Goal: Navigation & Orientation: Understand site structure

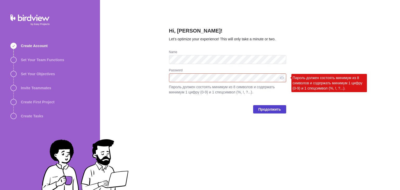
click at [267, 112] on span "Продолжить" at bounding box center [269, 109] width 23 height 6
click at [260, 109] on span "Продолжить" at bounding box center [269, 109] width 23 height 6
click at [236, 127] on div "Hi, Yana! Let’s optimize your experience! This will only take a minute or two. …" at bounding box center [227, 95] width 117 height 190
click at [264, 109] on span "Продолжить" at bounding box center [269, 109] width 23 height 6
click at [266, 107] on span "Продолжить" at bounding box center [269, 109] width 23 height 6
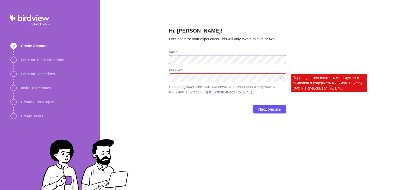
click at [154, 60] on div "Hi, Yana! Let’s optimize your experience! This will only take a minute or two. …" at bounding box center [250, 95] width 300 height 190
click at [279, 112] on span "Продолжить" at bounding box center [269, 109] width 23 height 6
click at [363, 80] on div "Пароль должен состоять минимум из 8 символов и содержать минимум 1 цифру (0-9) …" at bounding box center [328, 83] width 75 height 18
click at [273, 111] on span "Продолжить" at bounding box center [269, 109] width 23 height 6
click at [294, 135] on div "Hi, Yana! Let’s optimize your experience! This will only take a minute or two. …" at bounding box center [250, 95] width 300 height 190
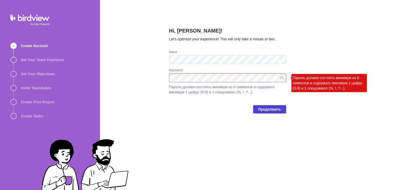
click at [277, 112] on span "Продолжить" at bounding box center [269, 109] width 23 height 6
click at [239, 130] on div "Hi, Yana! Let’s optimize your experience! This will only take a minute or two. …" at bounding box center [227, 95] width 117 height 190
click at [267, 109] on span "Продолжить" at bounding box center [269, 109] width 23 height 6
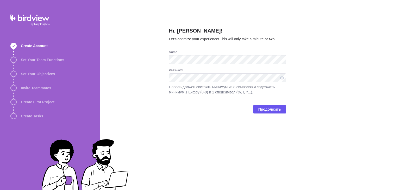
click at [282, 138] on div "Hi, Yana! Let’s optimize your experience! This will only take a minute or two. …" at bounding box center [227, 95] width 117 height 190
click at [268, 110] on span "Продолжить" at bounding box center [269, 109] width 23 height 6
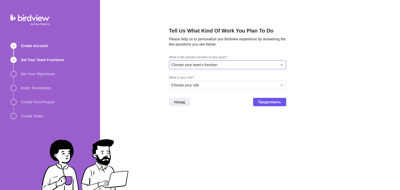
click at [228, 66] on div "Choose your team's function" at bounding box center [224, 64] width 106 height 5
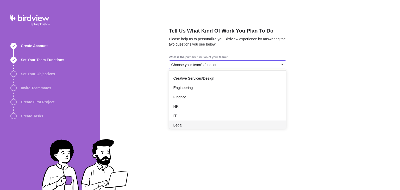
scroll to position [18, 0]
click at [191, 117] on div "IT" at bounding box center [227, 115] width 117 height 9
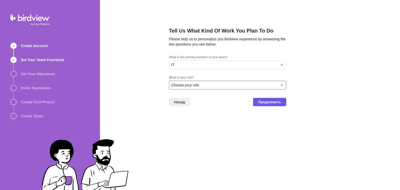
click at [203, 87] on div "Choose your role" at bounding box center [224, 84] width 106 height 5
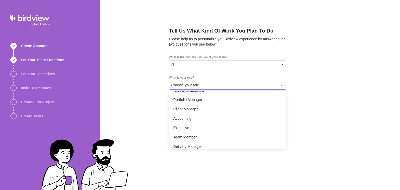
scroll to position [30, 0]
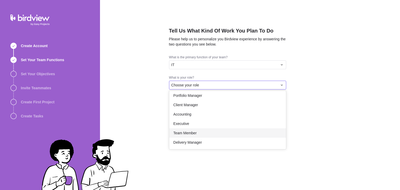
click at [196, 135] on span "Team Member" at bounding box center [184, 132] width 23 height 5
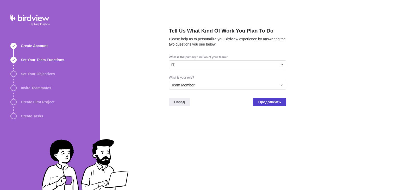
click at [272, 101] on span "Продолжить" at bounding box center [269, 102] width 23 height 6
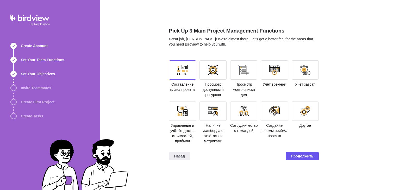
click at [178, 75] on div at bounding box center [182, 69] width 27 height 19
click at [306, 155] on span "Продолжить" at bounding box center [302, 156] width 23 height 6
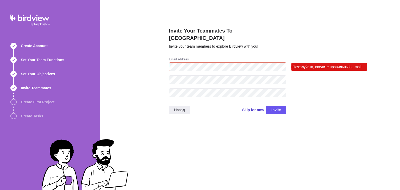
click at [258, 107] on span "Skip for now" at bounding box center [253, 109] width 22 height 5
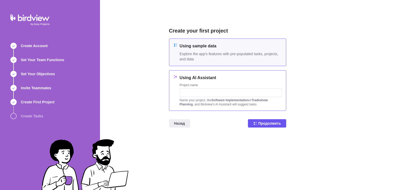
click at [210, 76] on h4 "Using AI Assistant" at bounding box center [231, 78] width 102 height 6
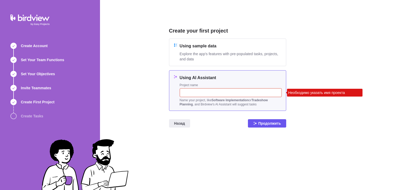
click at [209, 94] on input "text" at bounding box center [231, 92] width 102 height 9
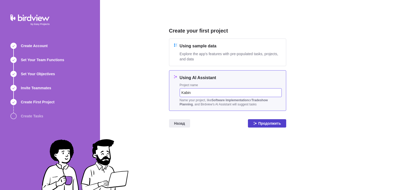
type input "Kabin"
click at [257, 121] on icon at bounding box center [255, 123] width 4 height 4
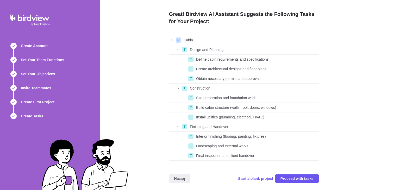
scroll to position [5, 0]
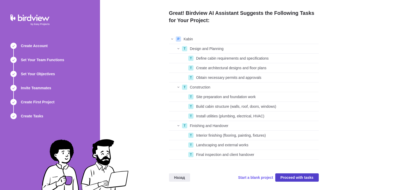
click at [302, 179] on span "Proceed with tasks" at bounding box center [296, 177] width 33 height 6
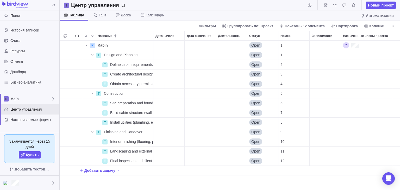
scroll to position [145, 336]
click at [100, 14] on span "Гант" at bounding box center [103, 14] width 8 height 5
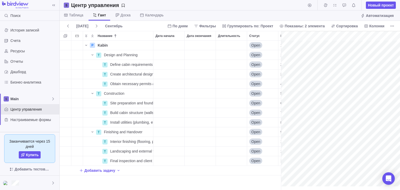
scroll to position [0, 43]
click at [124, 14] on span "Доска" at bounding box center [125, 14] width 10 height 5
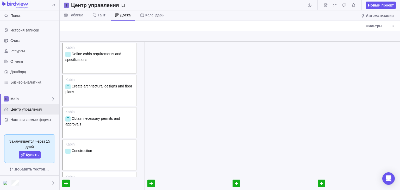
scroll to position [0, 0]
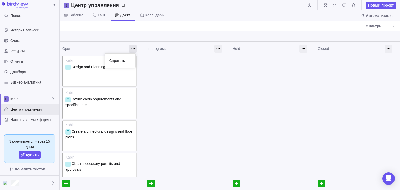
click at [129, 47] on div at bounding box center [133, 49] width 8 height 8
click at [372, 26] on span "Фильтры" at bounding box center [373, 25] width 17 height 5
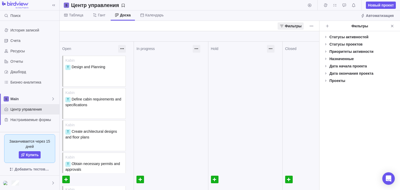
click at [360, 27] on div "Фильтры" at bounding box center [359, 25] width 57 height 5
click at [392, 25] on icon "Закрыть" at bounding box center [392, 26] width 4 height 4
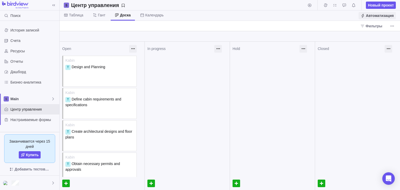
click at [367, 16] on span "Автоматизация" at bounding box center [380, 15] width 28 height 5
click at [144, 17] on span "Календарь" at bounding box center [152, 15] width 32 height 10
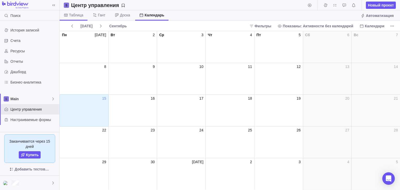
click at [73, 16] on span "Таблица" at bounding box center [76, 14] width 14 height 5
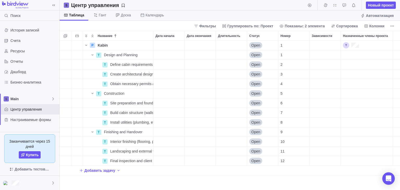
scroll to position [145, 336]
click at [98, 12] on span "Гант" at bounding box center [99, 15] width 21 height 10
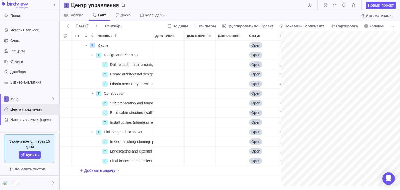
scroll to position [0, 43]
drag, startPoint x: 281, startPoint y: 62, endPoint x: 184, endPoint y: 69, distance: 97.0
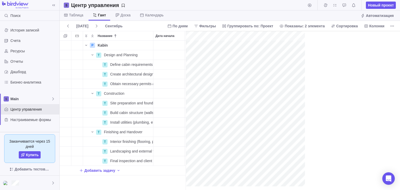
scroll to position [4, 4]
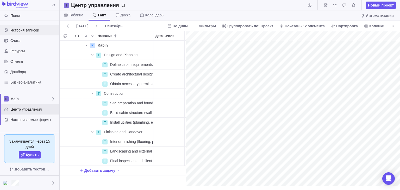
click at [25, 33] on div "История записей" at bounding box center [29, 30] width 59 height 10
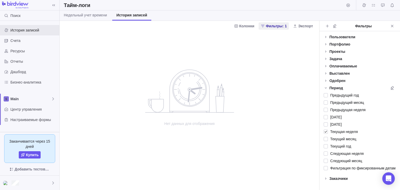
click at [16, 5] on img at bounding box center [15, 5] width 26 height 7
click at [15, 48] on div "Ресурсы" at bounding box center [29, 51] width 59 height 10
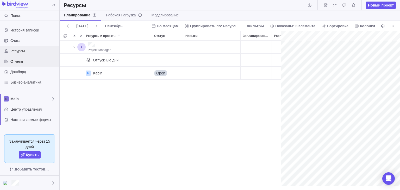
scroll to position [0, 23]
click at [26, 71] on span "Дашборд" at bounding box center [33, 71] width 47 height 5
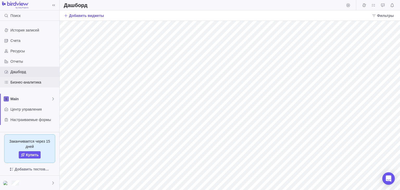
click at [29, 87] on div "Бизнес-аналитика" at bounding box center [29, 82] width 59 height 10
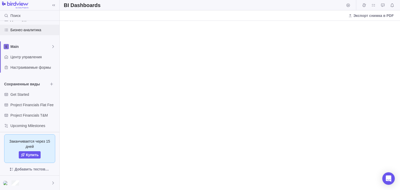
scroll to position [55, 0]
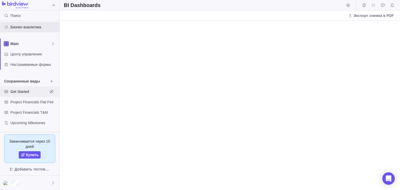
click at [27, 92] on span "Get Started" at bounding box center [28, 91] width 37 height 5
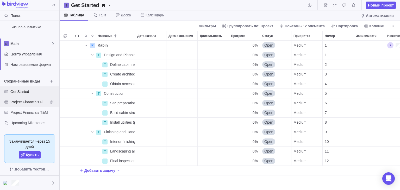
scroll to position [145, 336]
click at [30, 105] on div "Project Financials Flat Fee" at bounding box center [29, 102] width 59 height 10
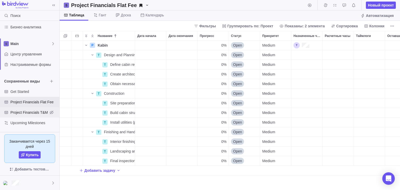
click at [30, 110] on span "Project Financials T&M" at bounding box center [28, 112] width 37 height 5
click at [29, 121] on span "Upcoming Milestones" at bounding box center [28, 122] width 37 height 5
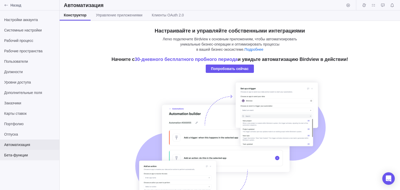
click at [25, 151] on div "Бета-функции" at bounding box center [29, 155] width 59 height 10
